Goal: Information Seeking & Learning: Learn about a topic

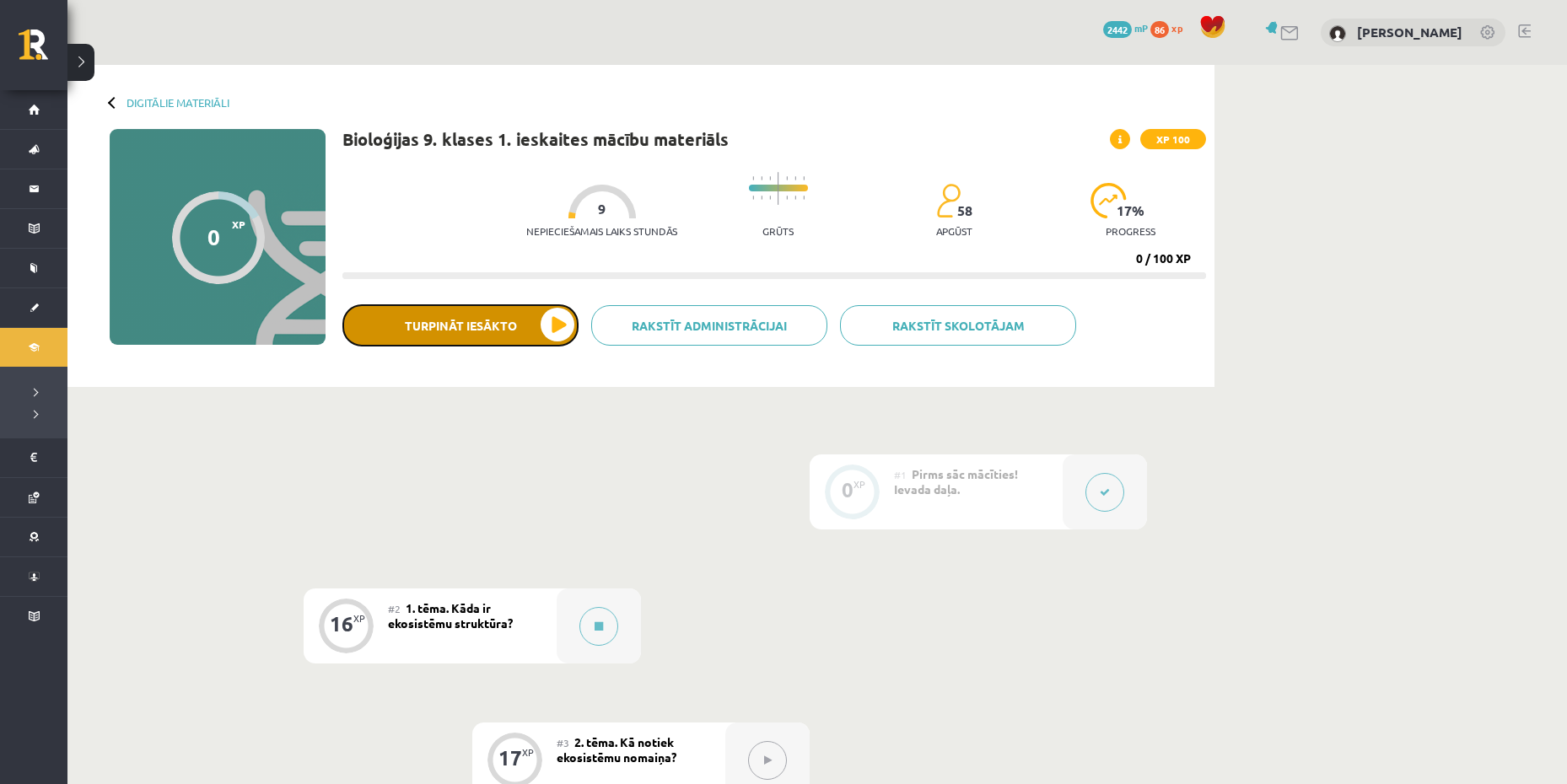
click at [479, 337] on button "Turpināt iesākto" at bounding box center [461, 325] width 236 height 42
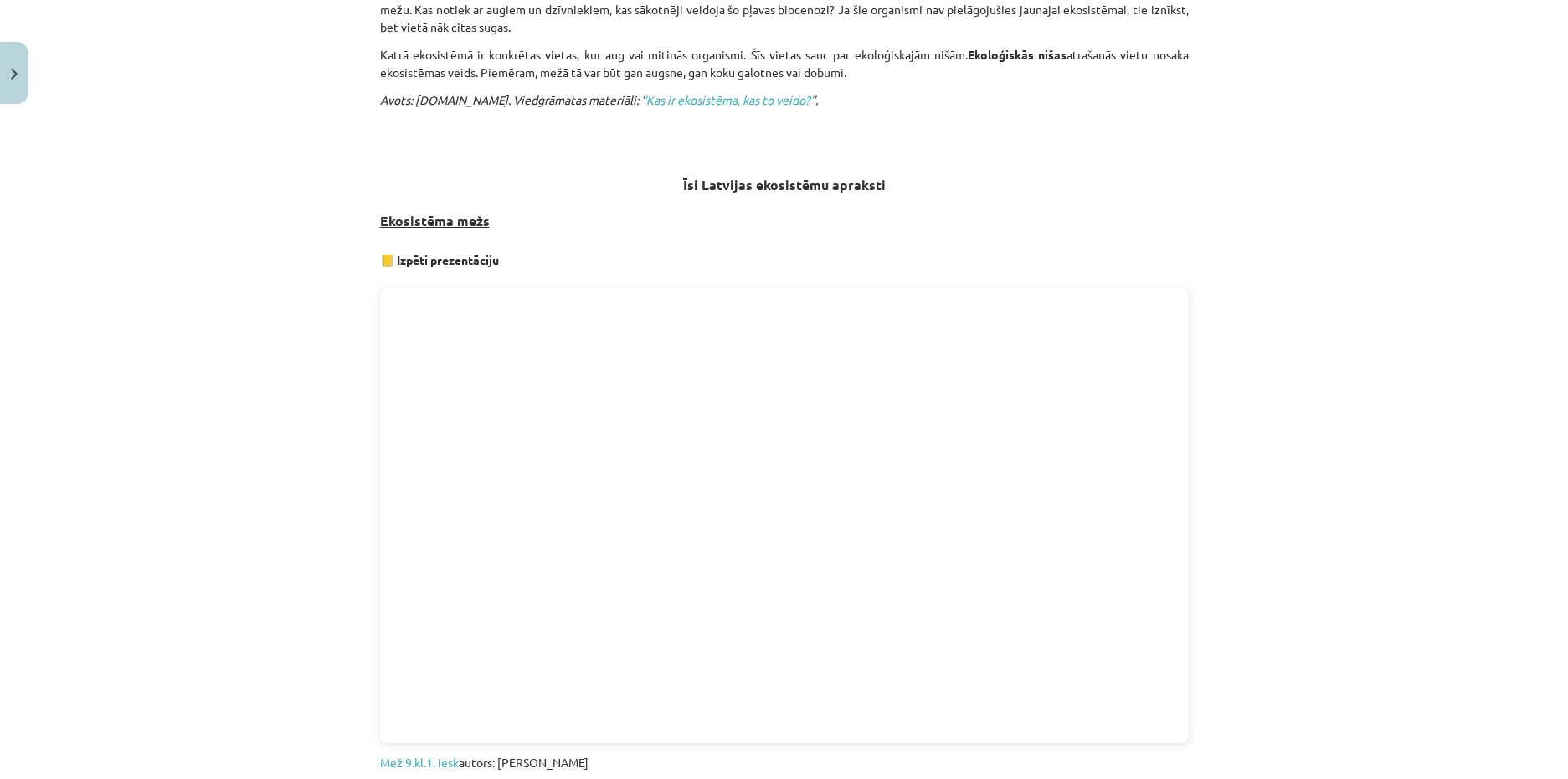
scroll to position [924, 0]
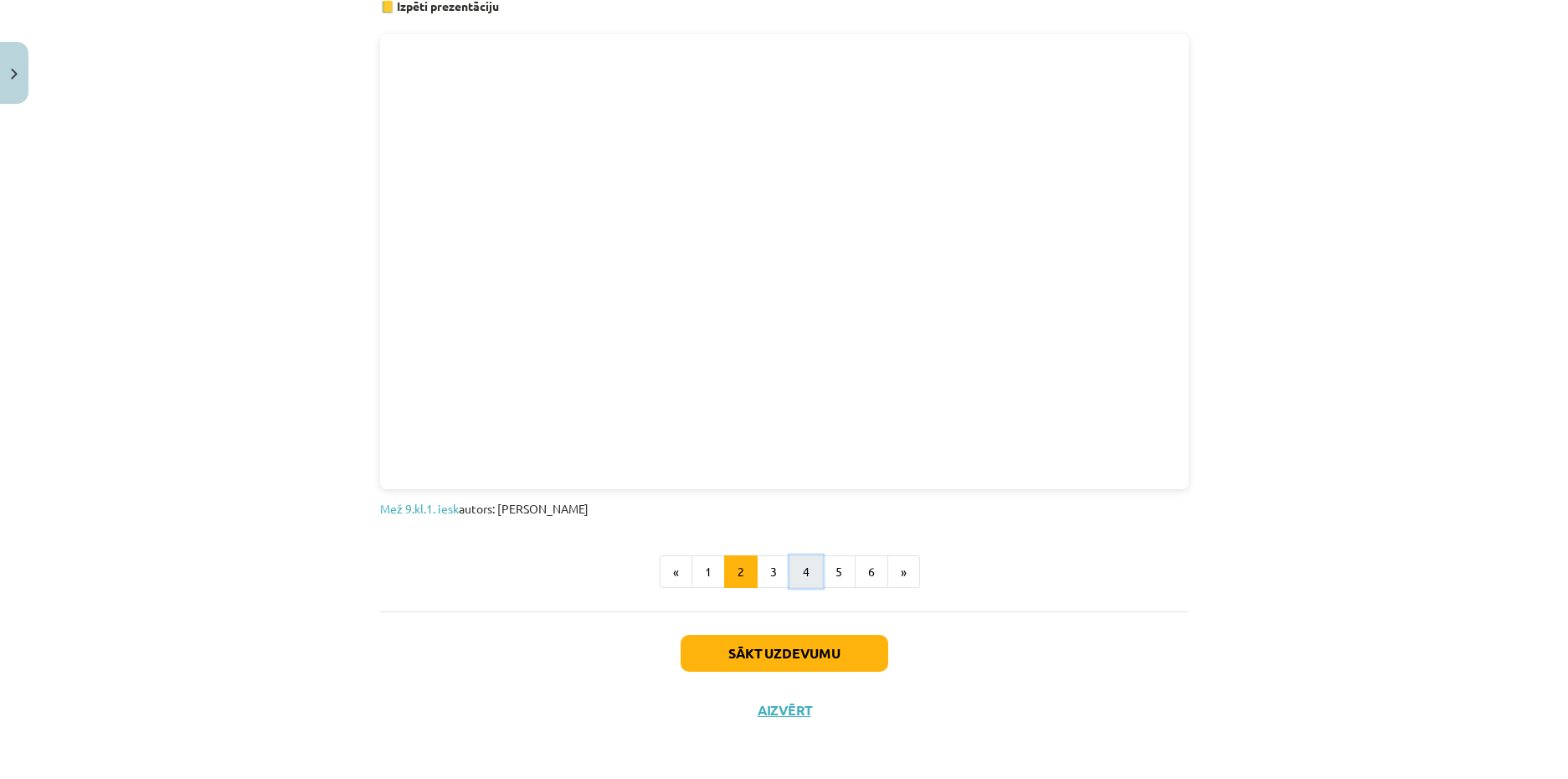
click at [807, 578] on button "4" at bounding box center [805, 571] width 33 height 33
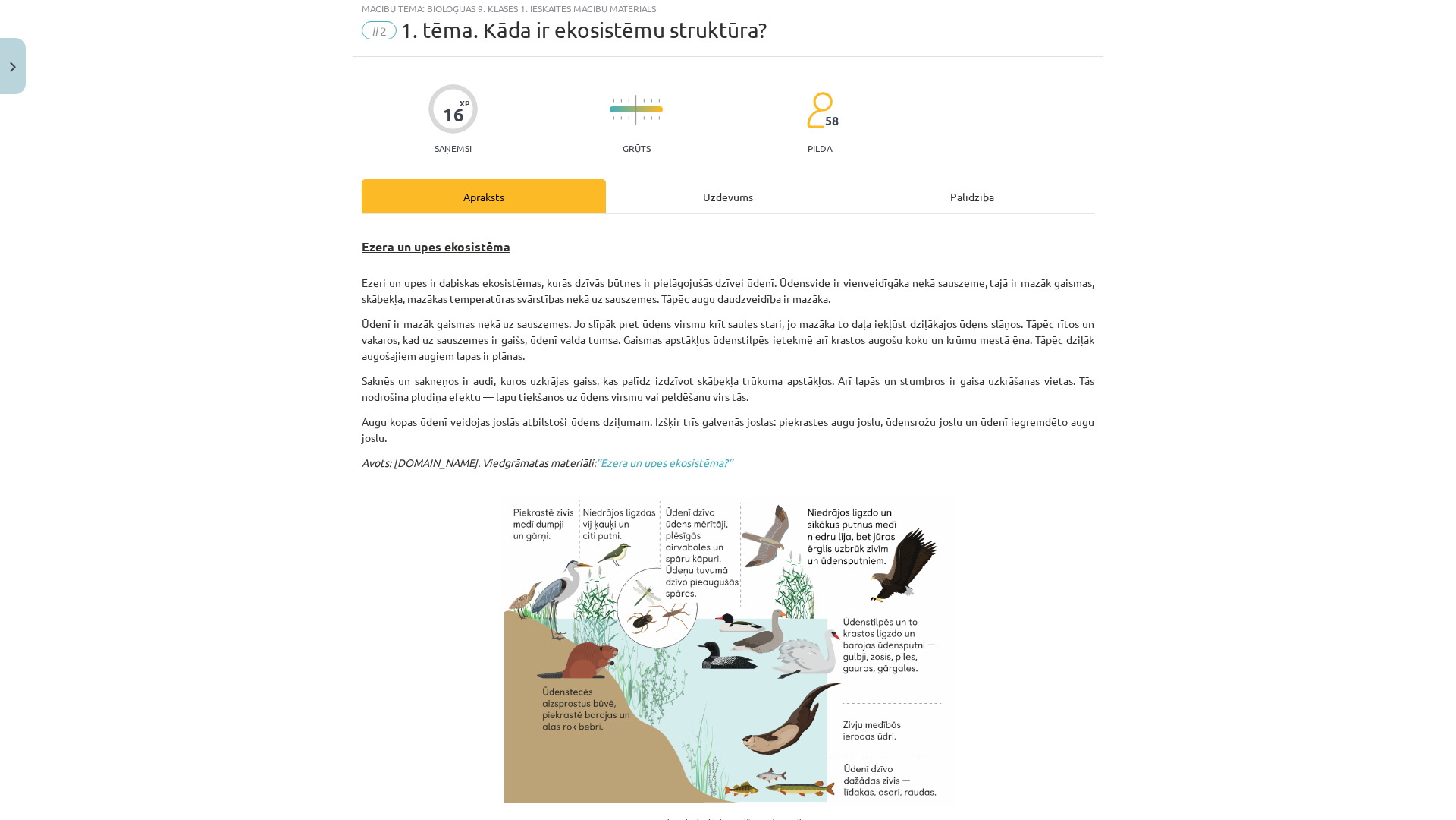
scroll to position [120, 0]
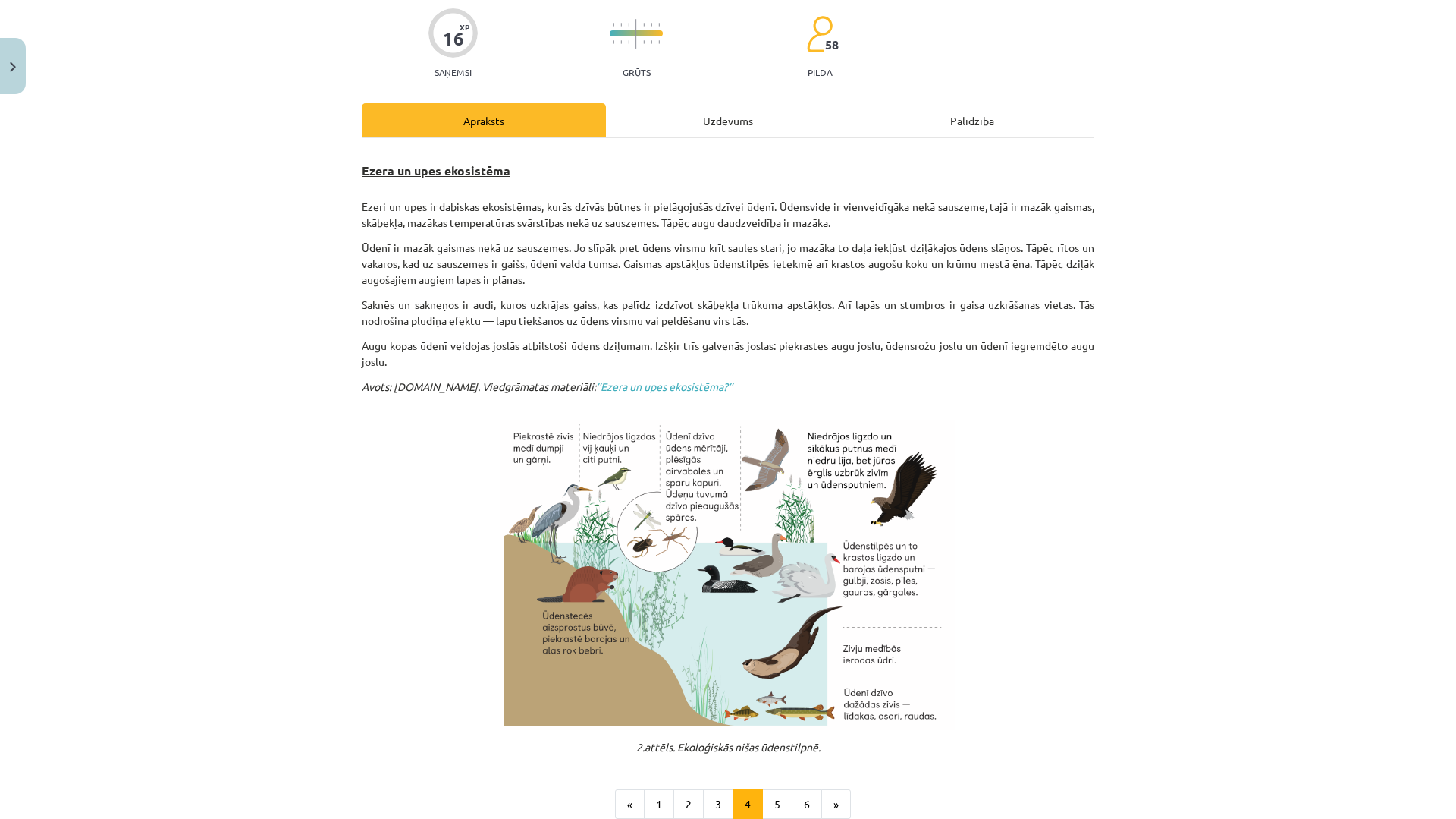
click at [1253, 377] on div "Mācību tēma: Bioloģijas 9. klases 1. ieskaites mācību materiāls #2 1. tēma. Kād…" at bounding box center [728, 410] width 1456 height 819
click at [1167, 409] on div "Mācību tēma: Bioloģijas 9. klases 1. ieskaites mācību materiāls #2 1. tēma. Kād…" at bounding box center [728, 410] width 1456 height 820
click at [1058, 530] on p at bounding box center [728, 574] width 733 height 311
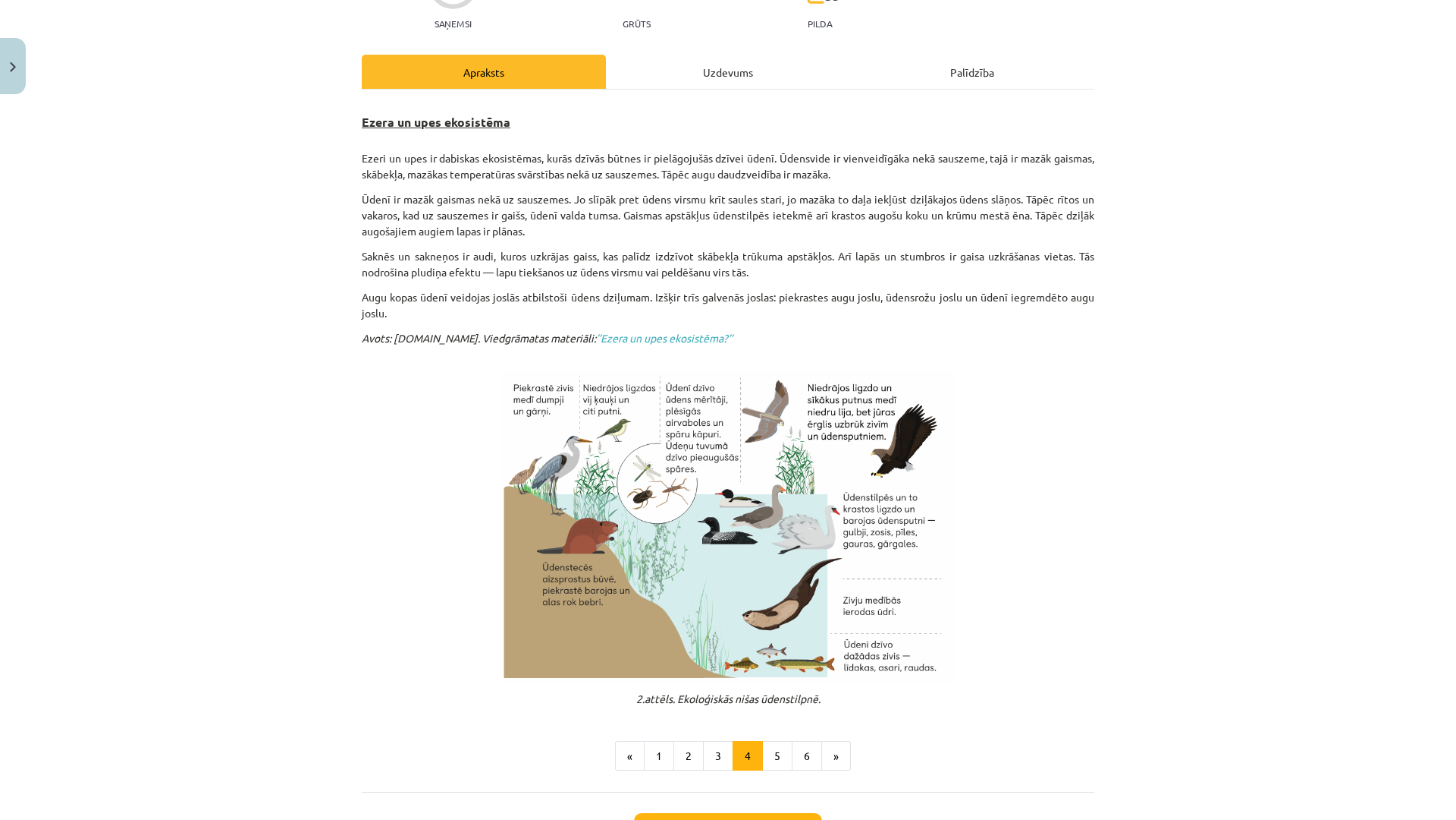
scroll to position [195, 0]
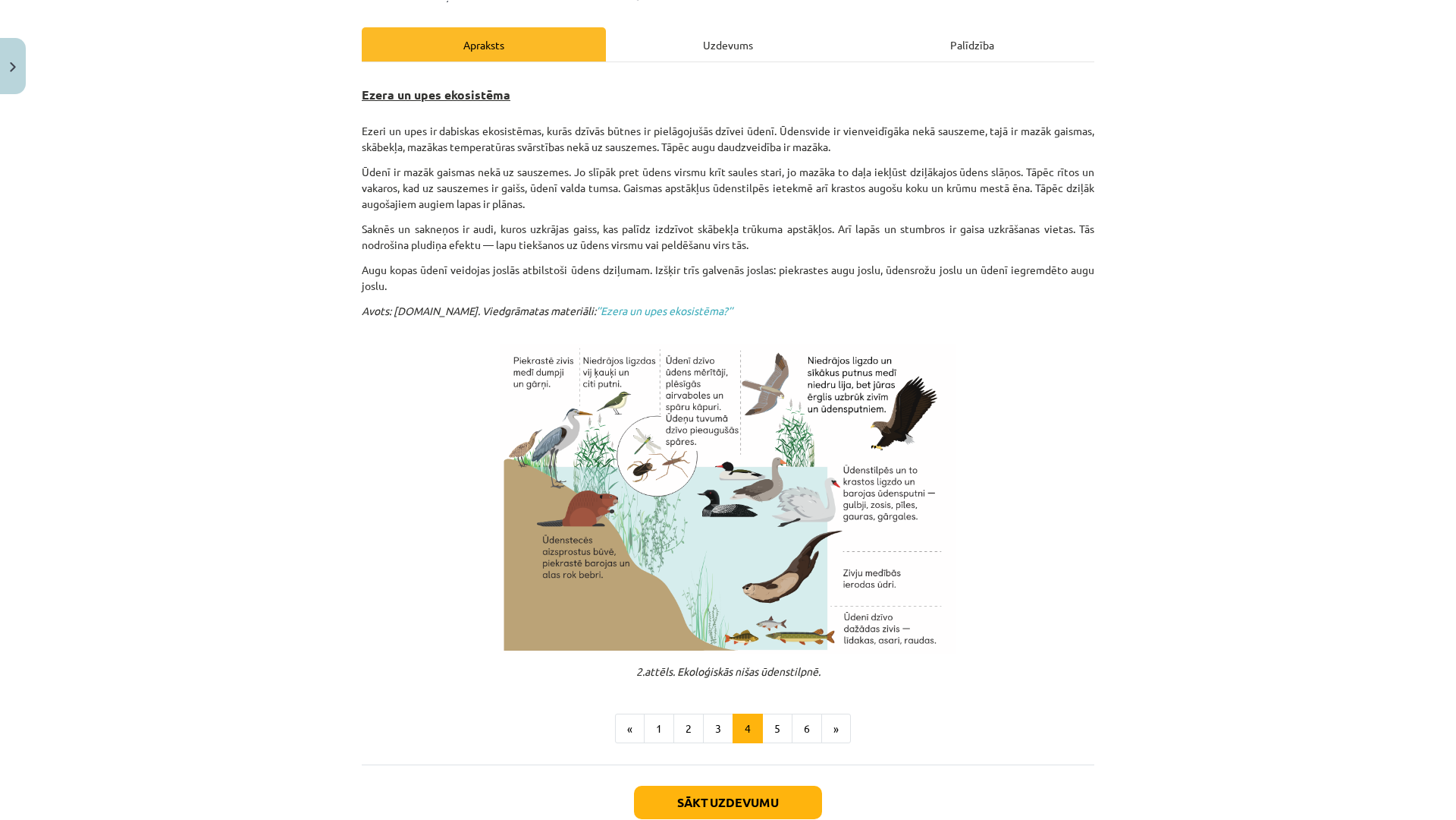
click at [1186, 560] on div "Mācību tēma: Bioloģijas 9. klases 1. ieskaites mācību materiāls #2 1. tēma. Kād…" at bounding box center [728, 410] width 1456 height 820
click at [1177, 495] on div "Mācību tēma: Bioloģijas 9. klases 1. ieskaites mācību materiāls #2 1. tēma. Kād…" at bounding box center [728, 410] width 1456 height 820
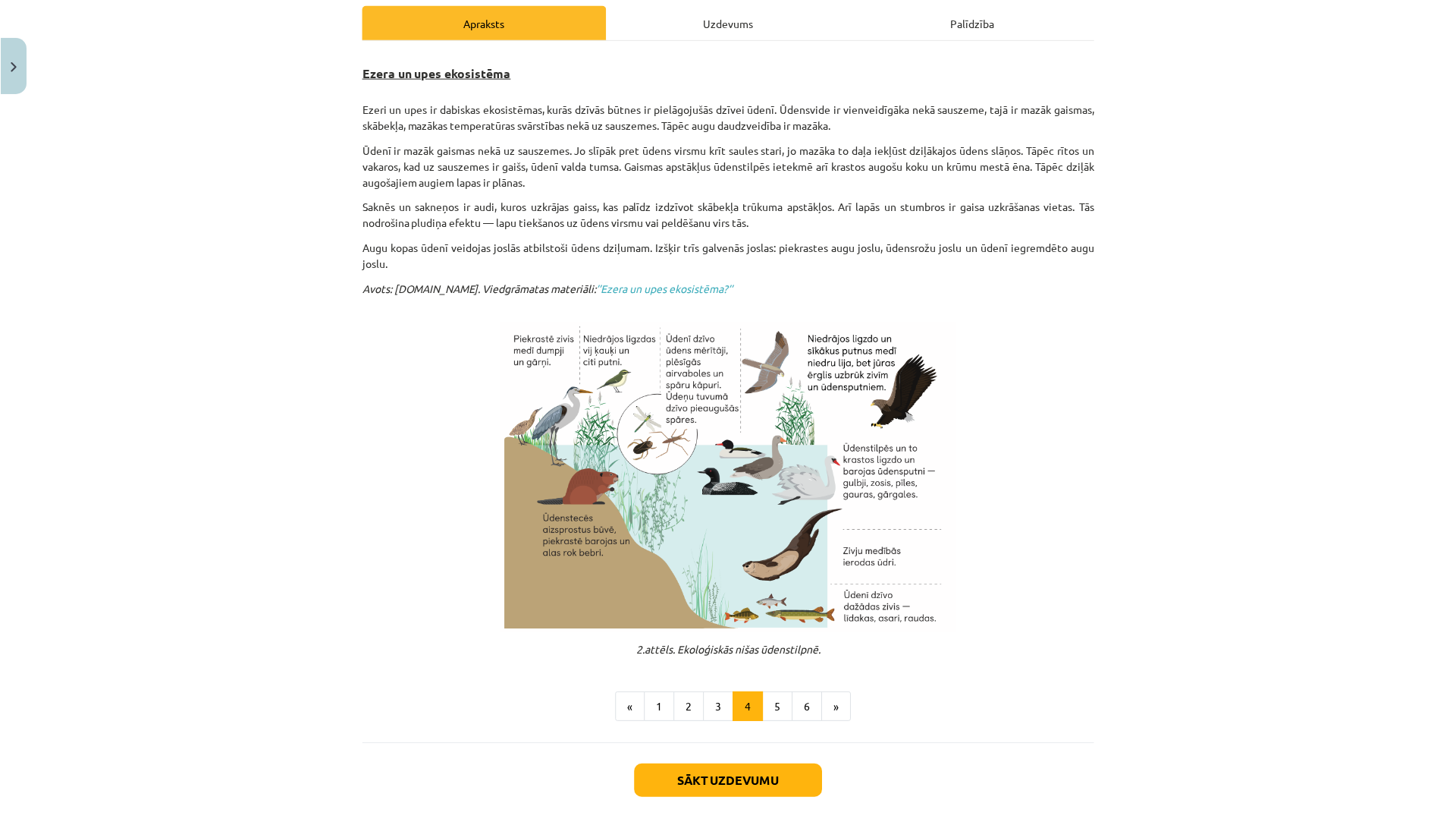
scroll to position [141, 0]
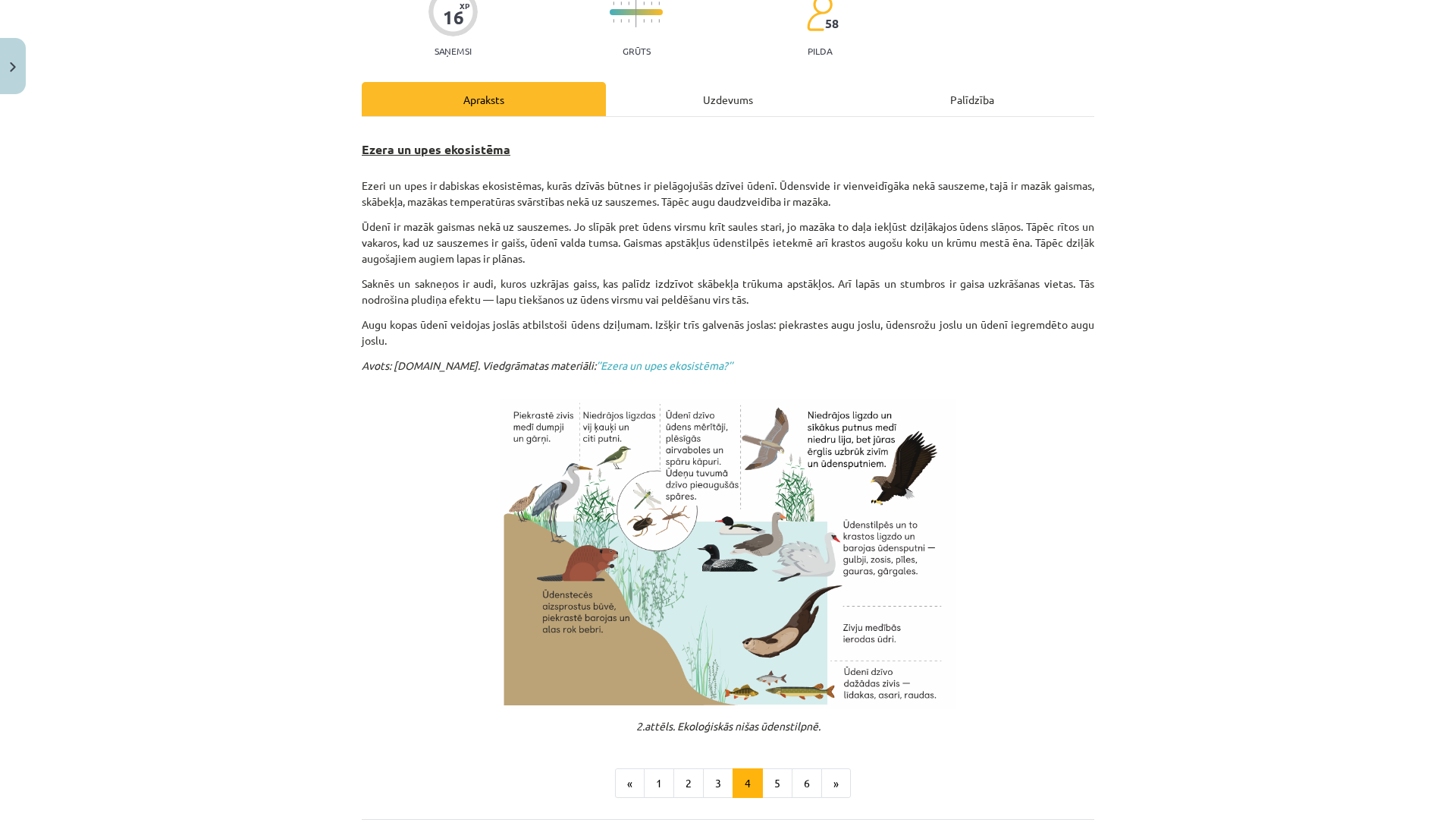
click at [1197, 515] on div "Mācību tēma: Bioloģijas 9. klases 1. ieskaites mācību materiāls #2 1. tēma. Kād…" at bounding box center [728, 410] width 1456 height 820
click at [1081, 422] on p at bounding box center [728, 553] width 733 height 311
click at [0, 638] on div "Mācību tēma: Bioloģijas 9. klases 1. ieskaites mācību materiāls #2 1. tēma. Kād…" at bounding box center [728, 410] width 1456 height 820
